Goal: Transaction & Acquisition: Purchase product/service

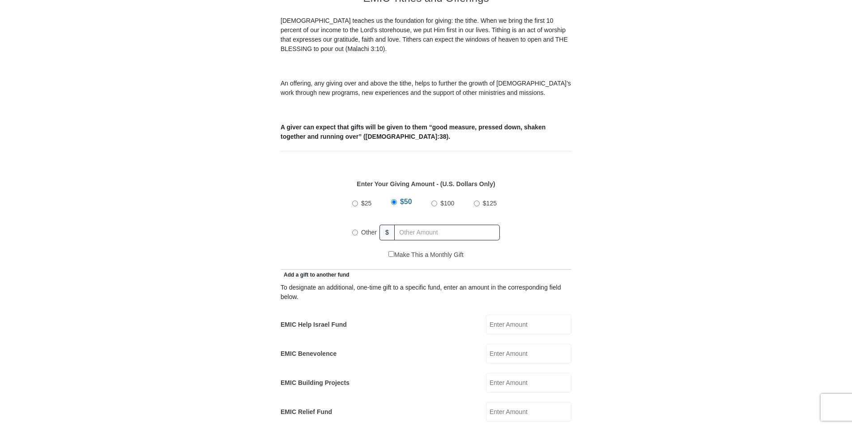
scroll to position [358, 0]
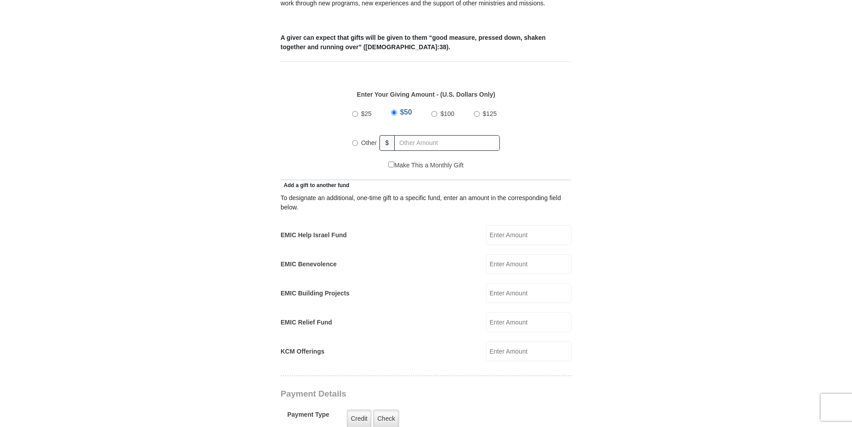
click at [356, 140] on input "Other" at bounding box center [355, 143] width 6 height 6
radio input "true"
click at [427, 135] on input "text" at bounding box center [448, 143] width 102 height 16
type input "650.00"
type input "Kenneth"
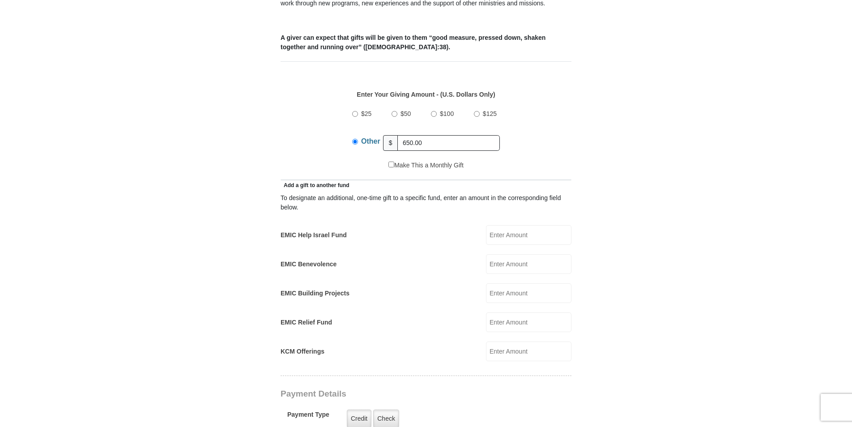
type input "Welch"
type input "kilowatt65@yahoo.com"
type input "301 appaloosa street"
type input "Palm Bay"
select select "FL"
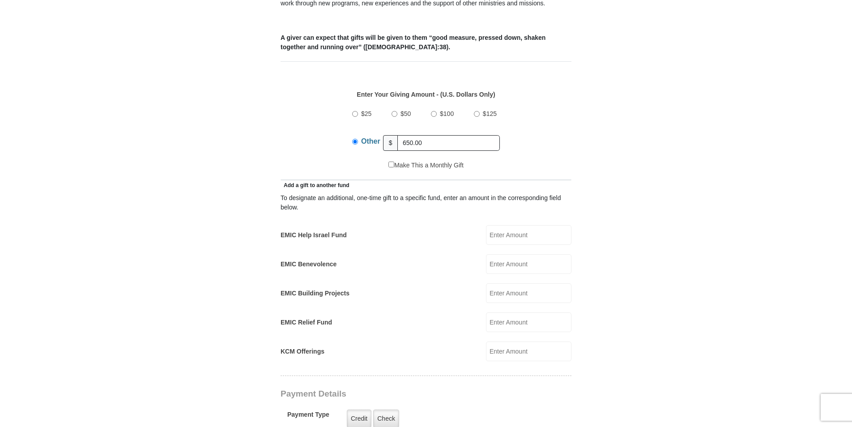
type input "32909"
type input "3217046729"
click at [635, 196] on form "Eagle Mountain International Church Online Giving Because of gifts like yours, …" at bounding box center [426, 332] width 510 height 1309
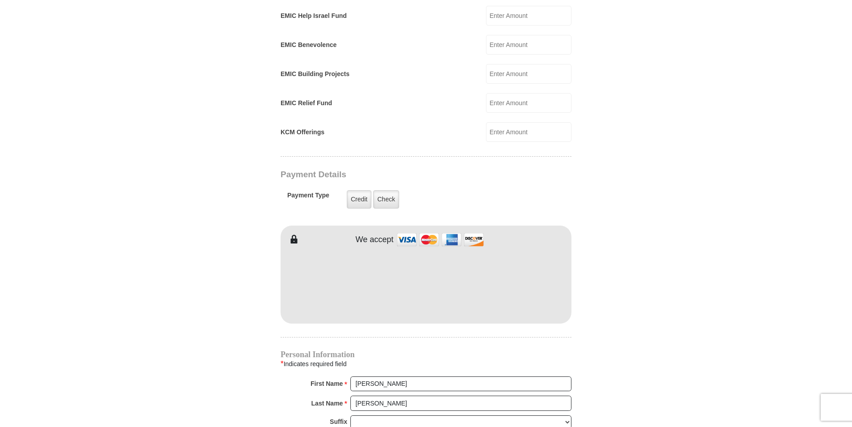
scroll to position [627, 0]
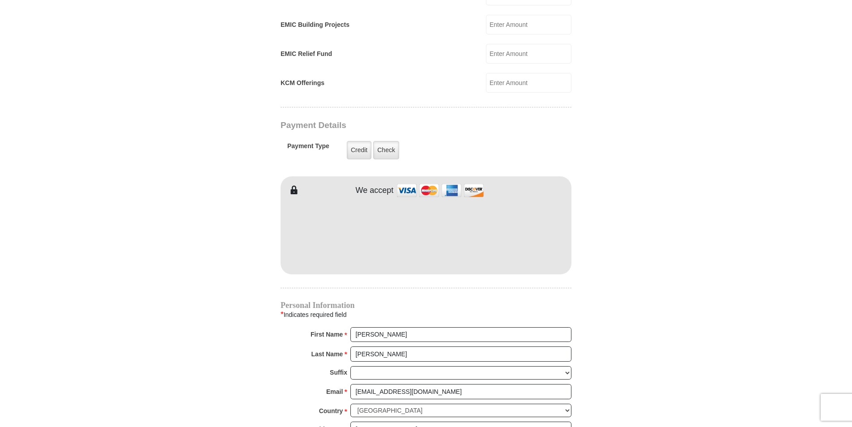
drag, startPoint x: 591, startPoint y: 202, endPoint x: 569, endPoint y: 203, distance: 21.9
click at [591, 202] on form "Eagle Mountain International Church Online Giving Because of gifts like yours, …" at bounding box center [426, 63] width 510 height 1309
click at [628, 172] on form "Eagle Mountain International Church Online Giving Because of gifts like yours, …" at bounding box center [426, 63] width 510 height 1309
click at [648, 209] on form "Eagle Mountain International Church Online Giving Because of gifts like yours, …" at bounding box center [426, 63] width 510 height 1309
click at [588, 234] on form "Eagle Mountain International Church Online Giving Because of gifts like yours, …" at bounding box center [426, 63] width 510 height 1309
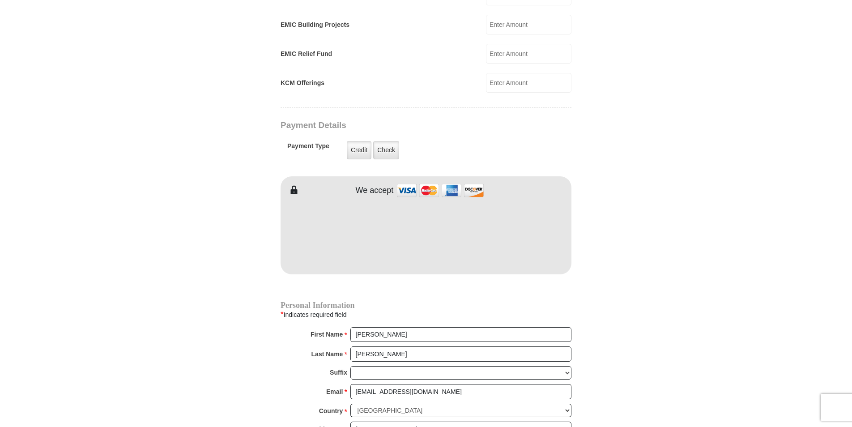
click at [670, 243] on form "Eagle Mountain International Church Online Giving Because of gifts like yours, …" at bounding box center [426, 63] width 510 height 1309
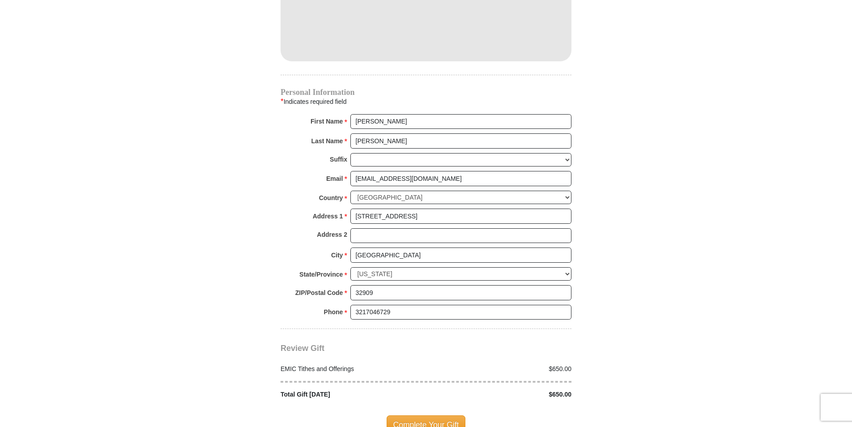
scroll to position [850, 0]
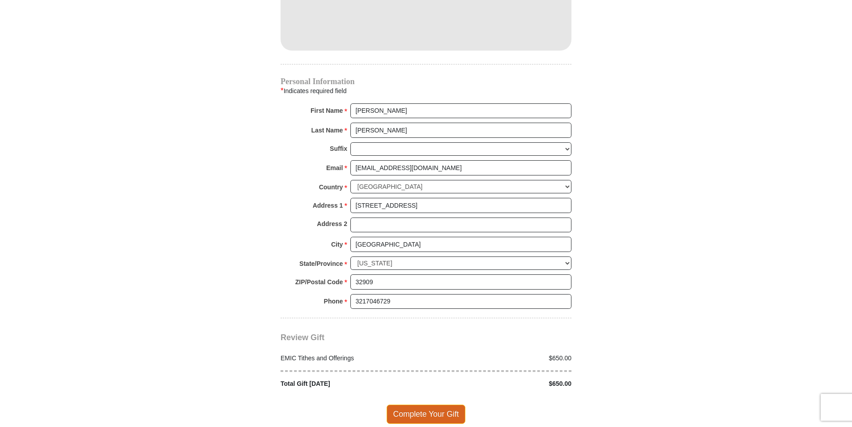
click at [418, 405] on span "Complete Your Gift" at bounding box center [426, 414] width 79 height 19
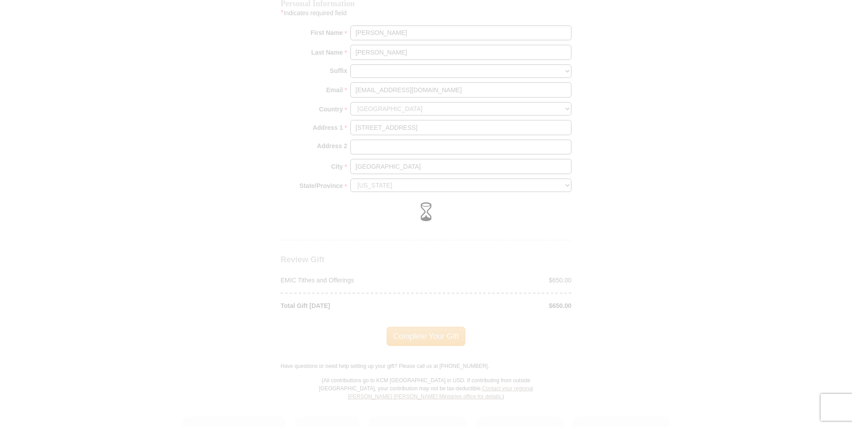
scroll to position [940, 0]
